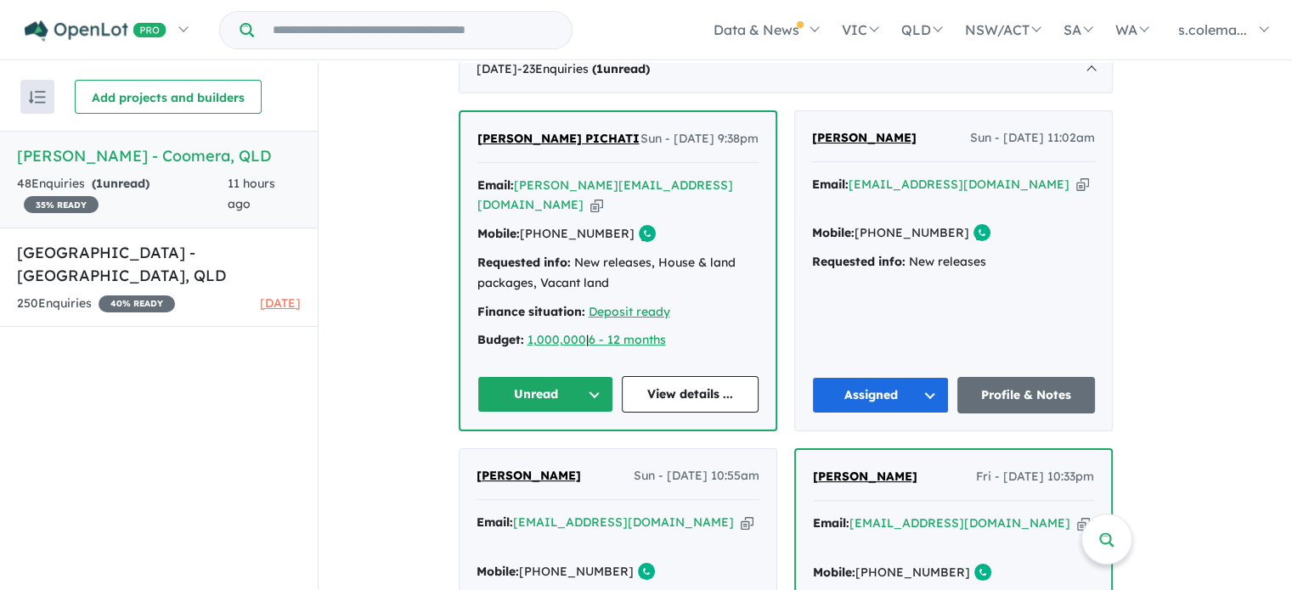
scroll to position [679, 0]
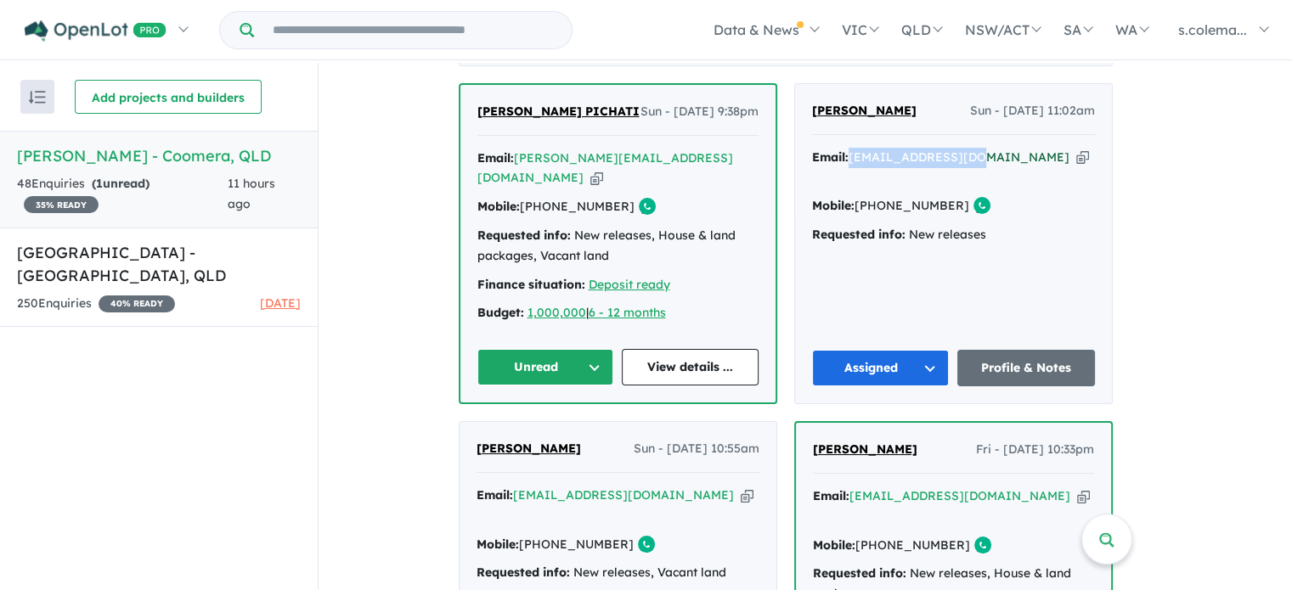
drag, startPoint x: 988, startPoint y: 144, endPoint x: 862, endPoint y: 143, distance: 126.5
click at [862, 148] on div "Email: [EMAIL_ADDRESS][DOMAIN_NAME] Copied!" at bounding box center [953, 168] width 283 height 41
copy a%20Novella%20Waters%20-%20Coomera"] "[EMAIL_ADDRESS][DOMAIN_NAME]"
click at [571, 349] on button "Unread" at bounding box center [545, 367] width 137 height 37
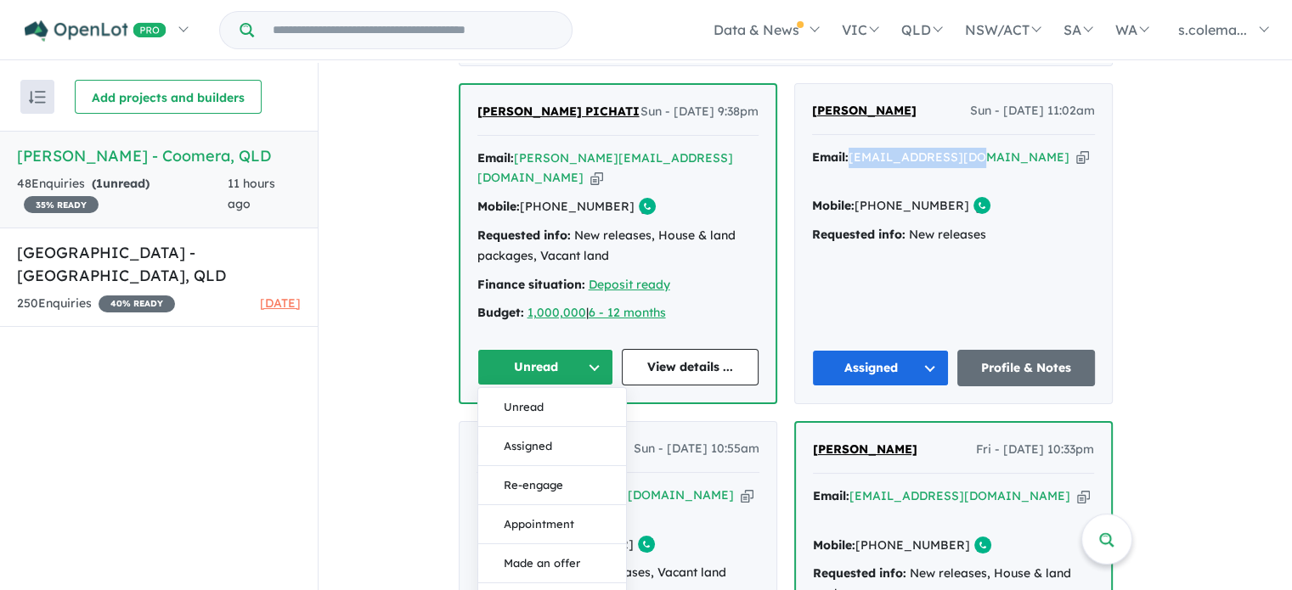
click at [555, 427] on button "Assigned" at bounding box center [552, 446] width 148 height 39
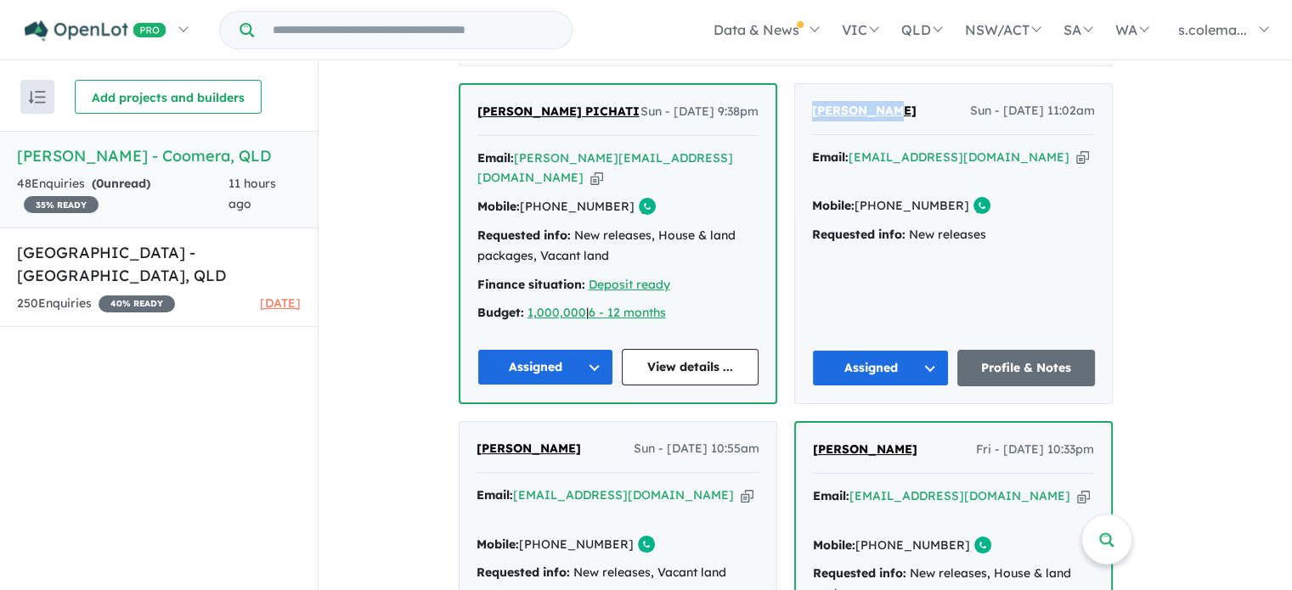
drag, startPoint x: 897, startPoint y: 93, endPoint x: 816, endPoint y: 104, distance: 81.4
click at [816, 104] on div "[PERSON_NAME] - [DATE] 11:02am Email: [EMAIL_ADDRESS][DOMAIN_NAME] Copied! Mobi…" at bounding box center [953, 243] width 317 height 319
copy span "[PERSON_NAME]"
drag, startPoint x: 666, startPoint y: 144, endPoint x: 525, endPoint y: 149, distance: 141.0
click at [525, 149] on div "Email: [PERSON_NAME][EMAIL_ADDRESS][DOMAIN_NAME] Copied!" at bounding box center [617, 169] width 281 height 41
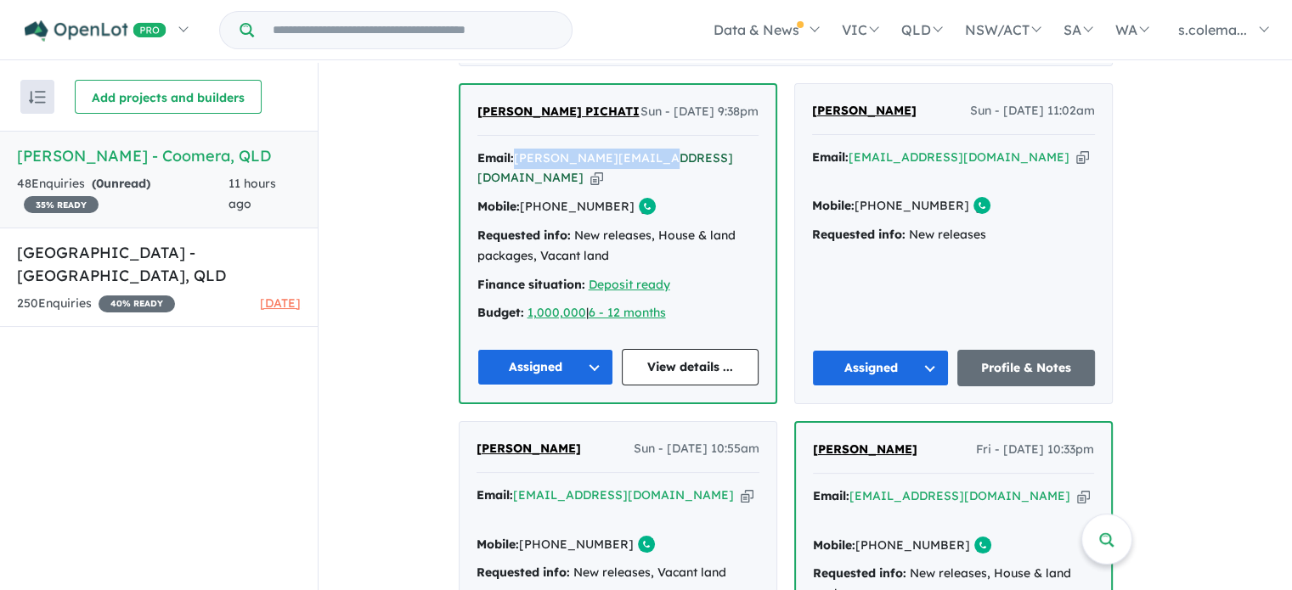
copy a%20Novella%20Waters%20-%20Coomera"] "[PERSON_NAME][EMAIL_ADDRESS][DOMAIN_NAME]"
drag, startPoint x: 605, startPoint y: 93, endPoint x: 473, endPoint y: 91, distance: 131.6
click at [473, 91] on div "[PERSON_NAME] PICHATI Sun - [DATE] 9:38pm Email: [PERSON_NAME][EMAIL_ADDRESS][D…" at bounding box center [617, 244] width 315 height 318
copy span "[PERSON_NAME] PICHATI"
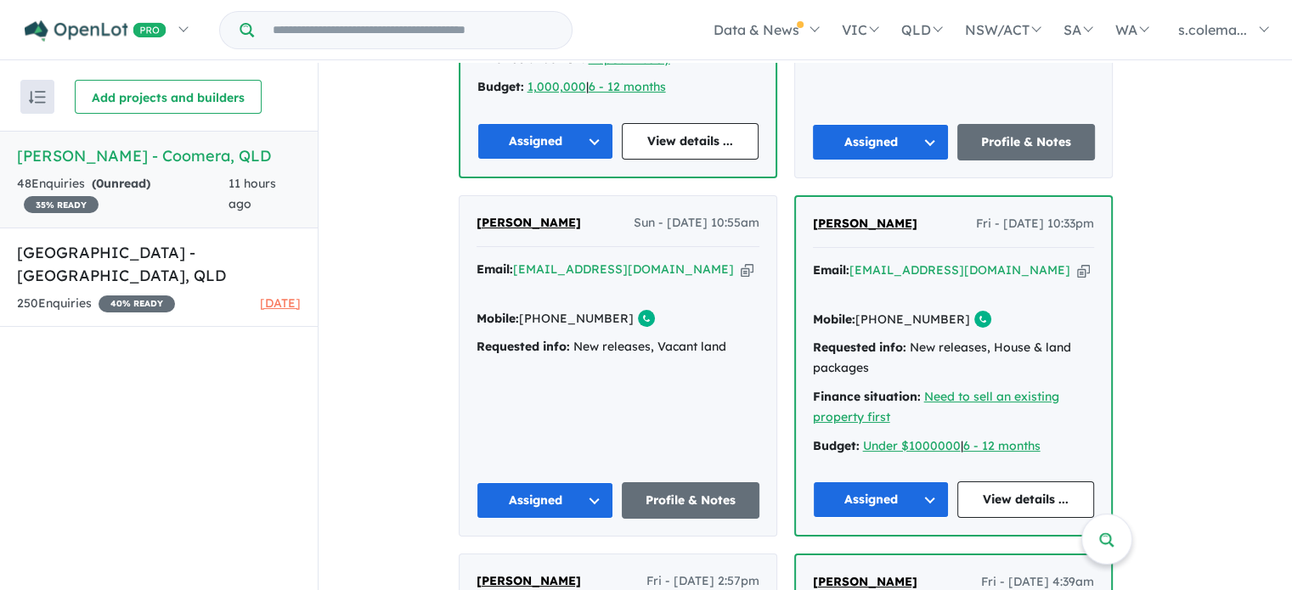
scroll to position [934, 0]
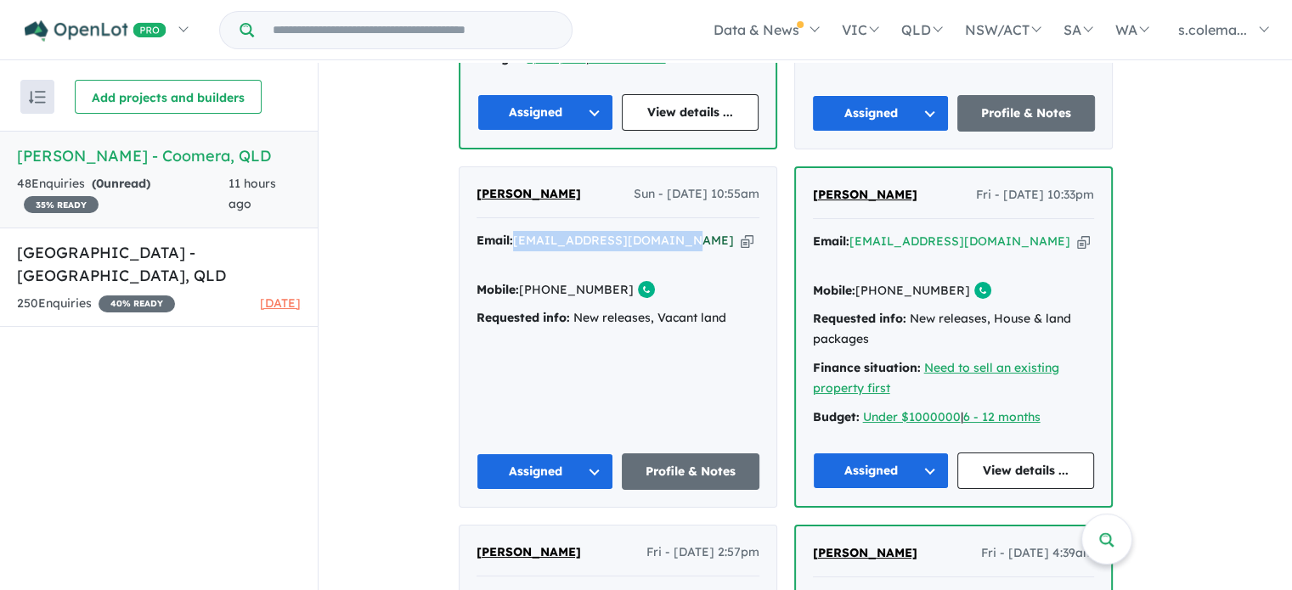
drag, startPoint x: 693, startPoint y: 205, endPoint x: 527, endPoint y: 200, distance: 165.7
click at [527, 231] on div "Email: [EMAIL_ADDRESS][DOMAIN_NAME] Copied!" at bounding box center [617, 251] width 283 height 41
copy a%20Novella%20Waters%20-%20Coomera"] "[EMAIL_ADDRESS][DOMAIN_NAME]"
drag, startPoint x: 584, startPoint y: 162, endPoint x: 480, endPoint y: 159, distance: 104.5
click at [480, 167] on div "[PERSON_NAME] Sun - [DATE] 10:55am Email: [EMAIL_ADDRESS][DOMAIN_NAME] Copied! …" at bounding box center [617, 337] width 317 height 340
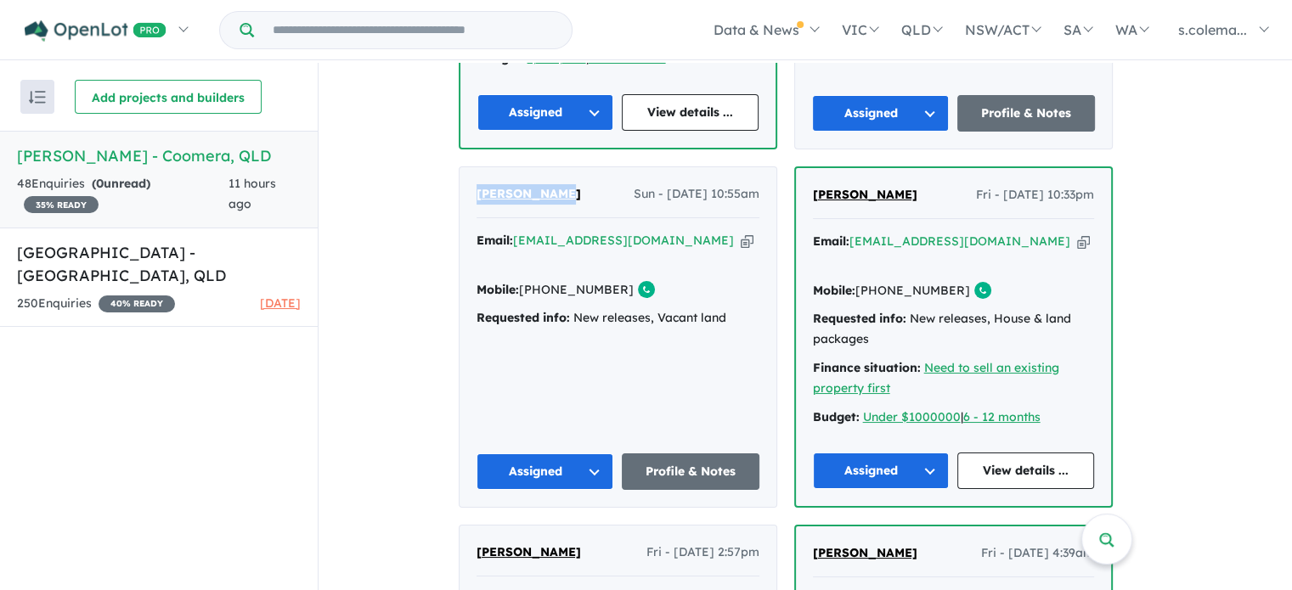
copy span "[PERSON_NAME]"
drag, startPoint x: 1002, startPoint y: 202, endPoint x: 860, endPoint y: 200, distance: 141.8
click at [860, 232] on div "Email: [EMAIL_ADDRESS][DOMAIN_NAME] Copied!" at bounding box center [953, 252] width 281 height 41
copy a%20Novella%20Waters%20-%20Coomera"] "[EMAIL_ADDRESS][DOMAIN_NAME]"
drag, startPoint x: 846, startPoint y: 159, endPoint x: 820, endPoint y: 155, distance: 25.7
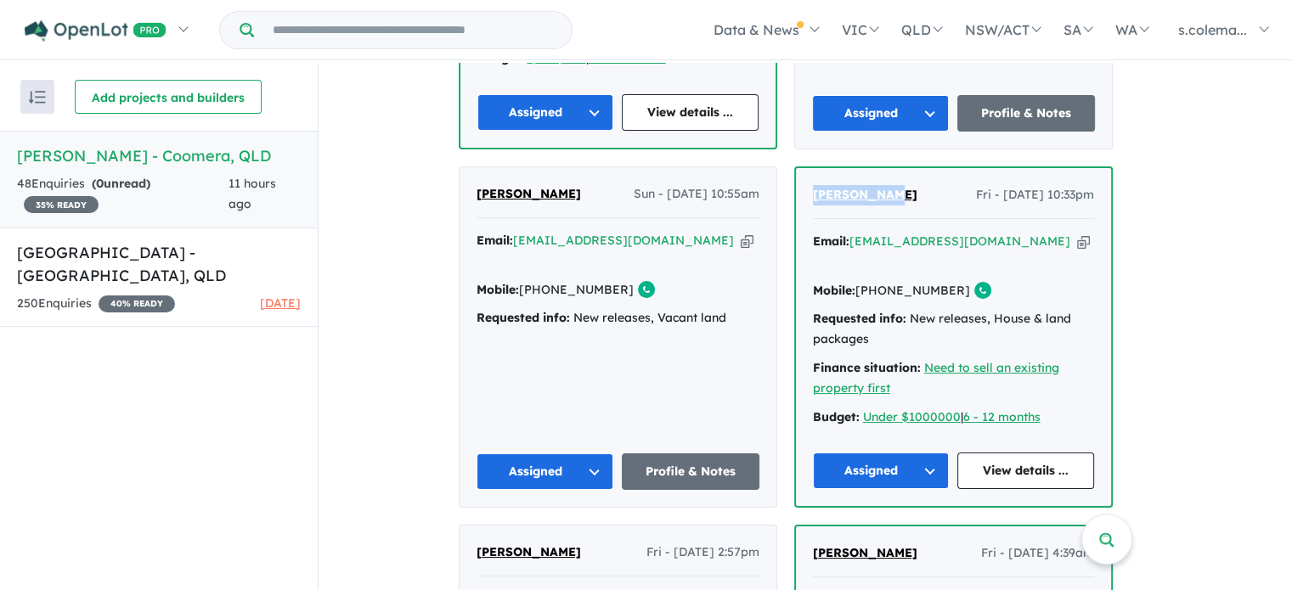
click at [820, 185] on div "[PERSON_NAME] Fri - [DATE] 10:33pm" at bounding box center [953, 202] width 281 height 34
copy span "[PERSON_NAME]"
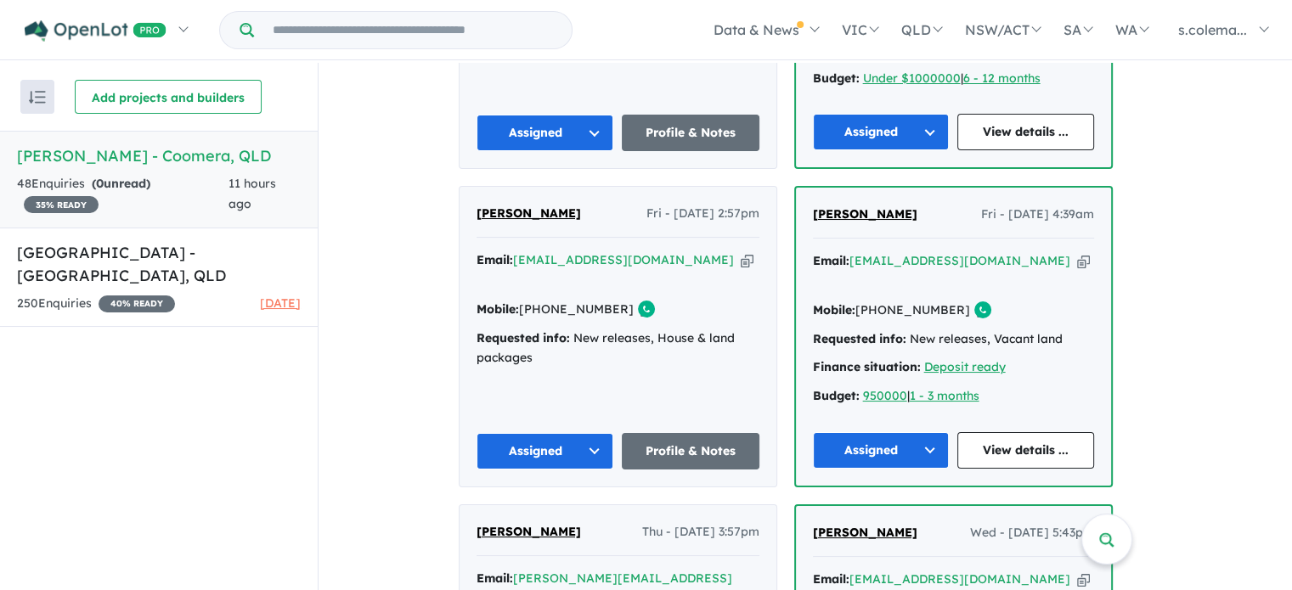
scroll to position [1274, 0]
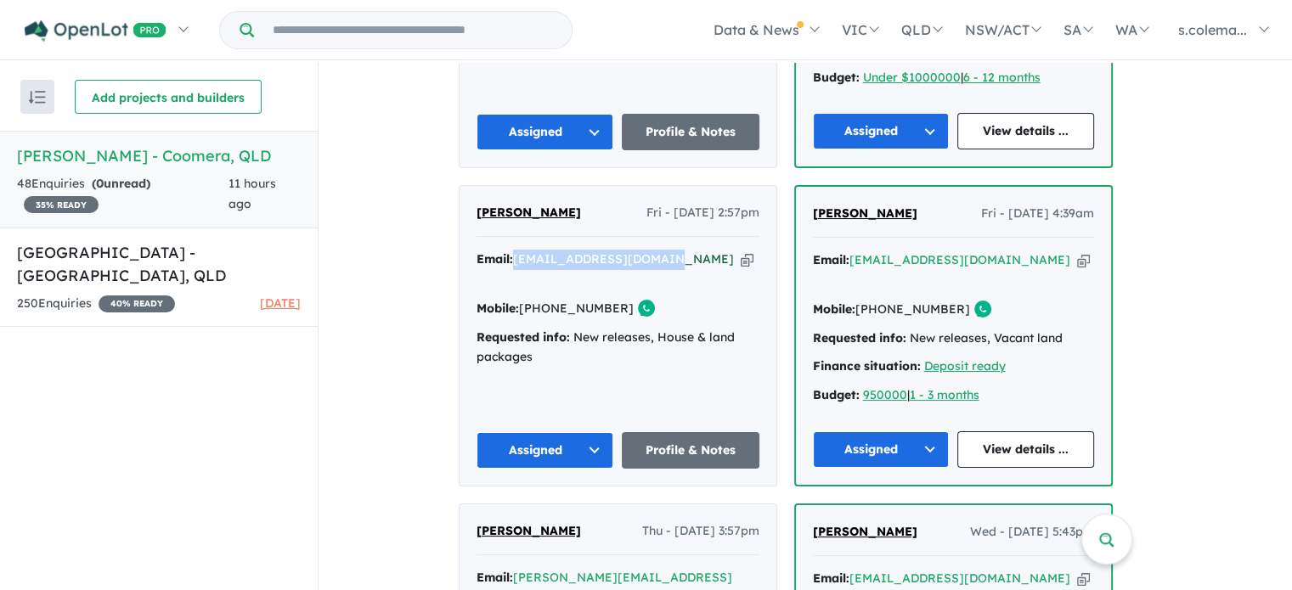
drag, startPoint x: 669, startPoint y: 203, endPoint x: 526, endPoint y: 197, distance: 143.6
click at [526, 250] on div "Email: [EMAIL_ADDRESS][DOMAIN_NAME] Copied!" at bounding box center [617, 270] width 283 height 41
copy a%20Novella%20Waters%20-%20Coomera"] "[EMAIL_ADDRESS][DOMAIN_NAME]"
drag, startPoint x: 982, startPoint y: 203, endPoint x: 877, endPoint y: 201, distance: 104.5
click at [877, 250] on div "Email: [EMAIL_ADDRESS][DOMAIN_NAME] Copied!" at bounding box center [953, 270] width 281 height 41
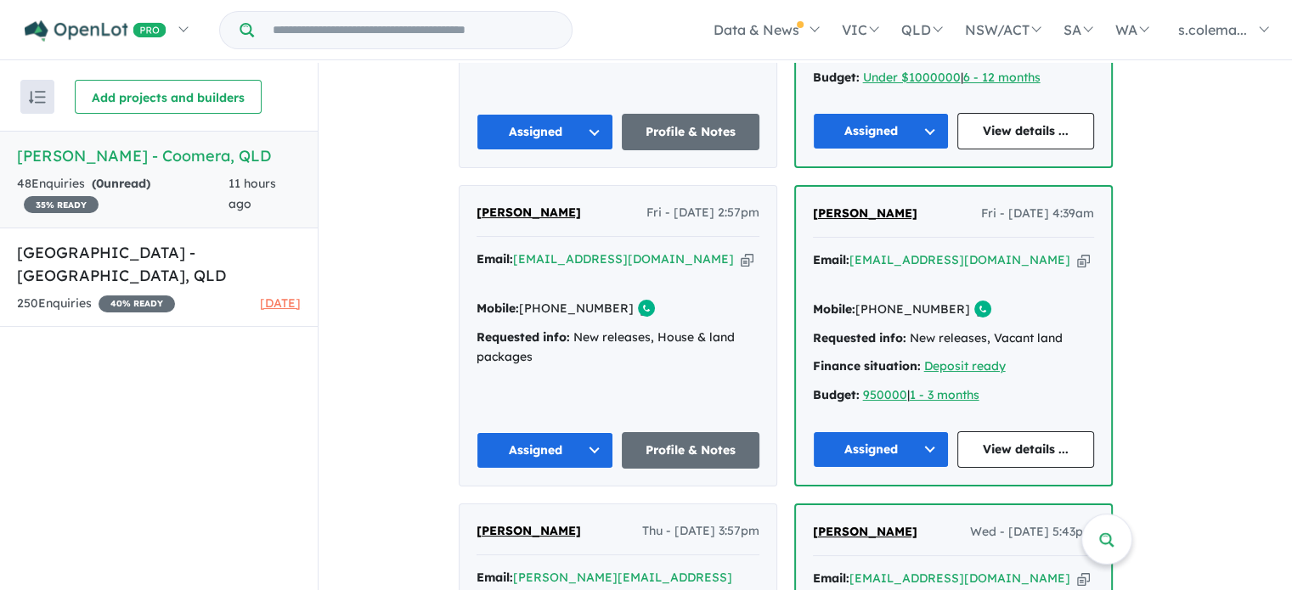
click at [1039, 250] on div "Email: [EMAIL_ADDRESS][DOMAIN_NAME] Copied!" at bounding box center [953, 270] width 281 height 41
drag, startPoint x: 976, startPoint y: 200, endPoint x: 863, endPoint y: 203, distance: 113.8
click at [863, 250] on div "Email: [EMAIL_ADDRESS][DOMAIN_NAME] Copied!" at bounding box center [953, 270] width 281 height 41
copy a%20Novella%20Waters%20-%20Coomera"] "[EMAIL_ADDRESS][DOMAIN_NAME]"
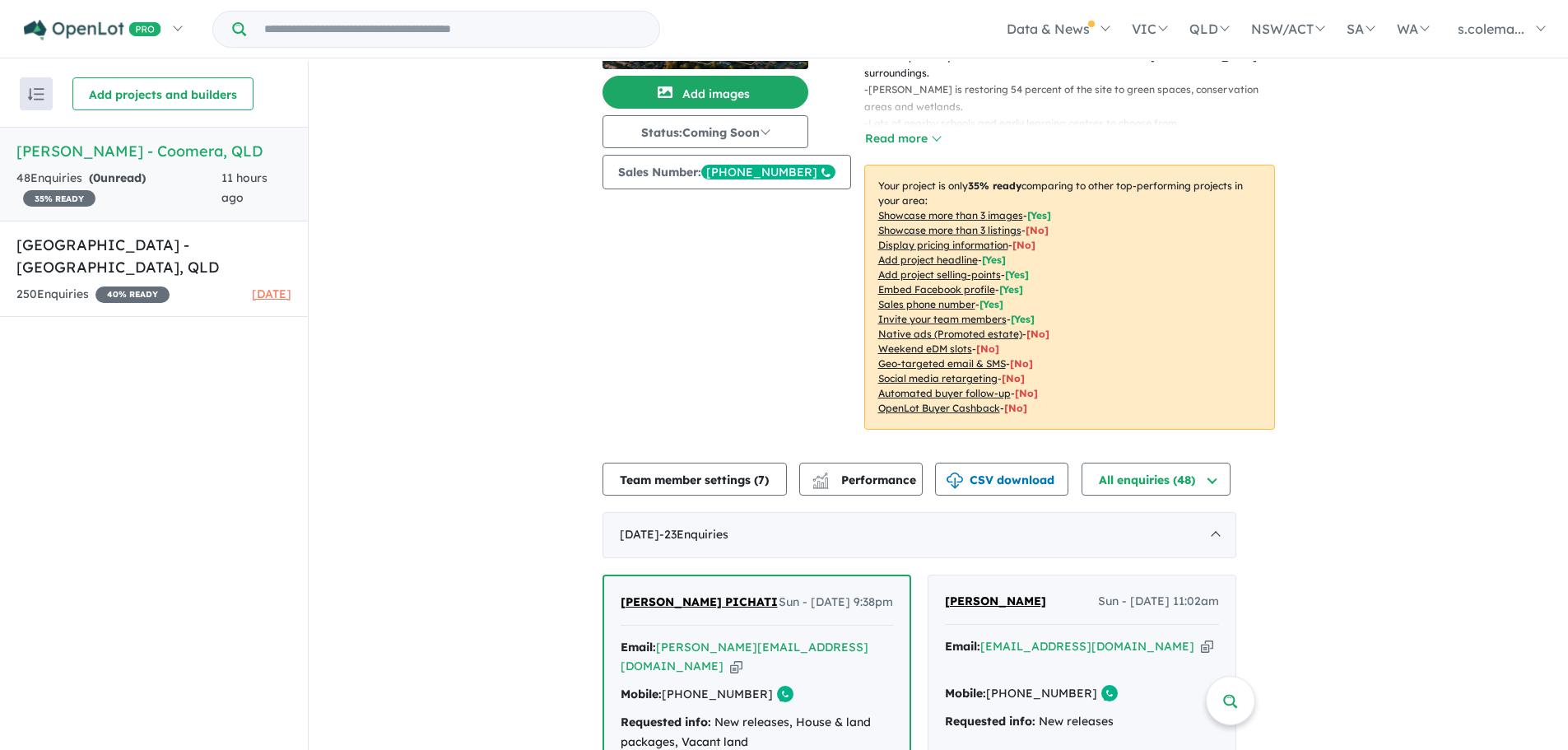
scroll to position [0, 0]
